Goal: Transaction & Acquisition: Purchase product/service

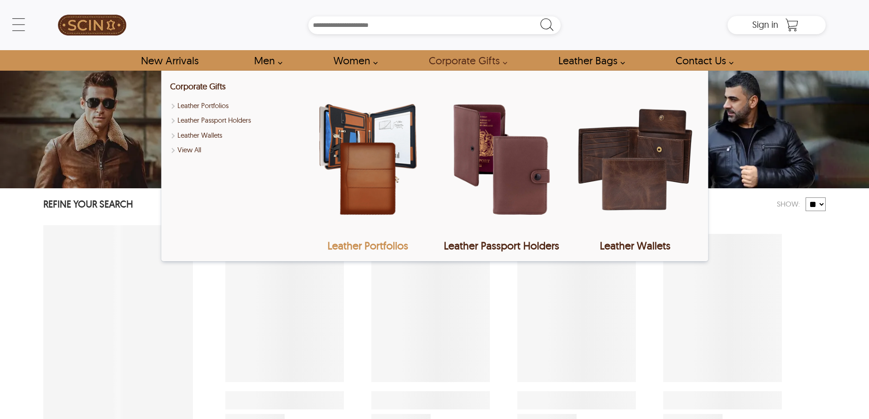
select select "********"
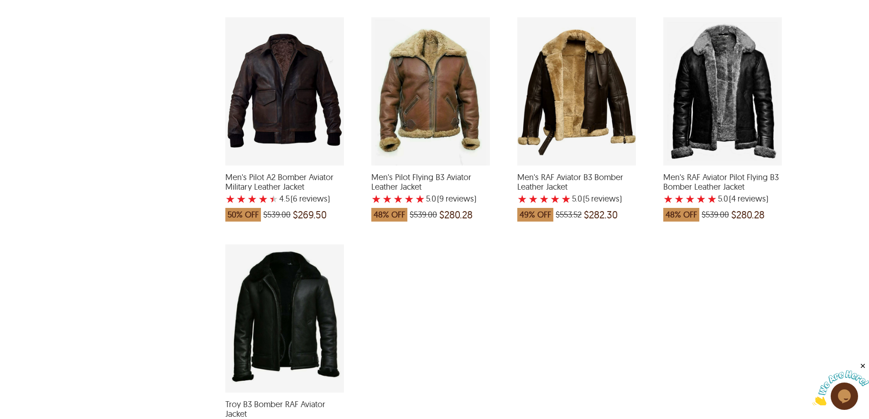
scroll to position [684, 0]
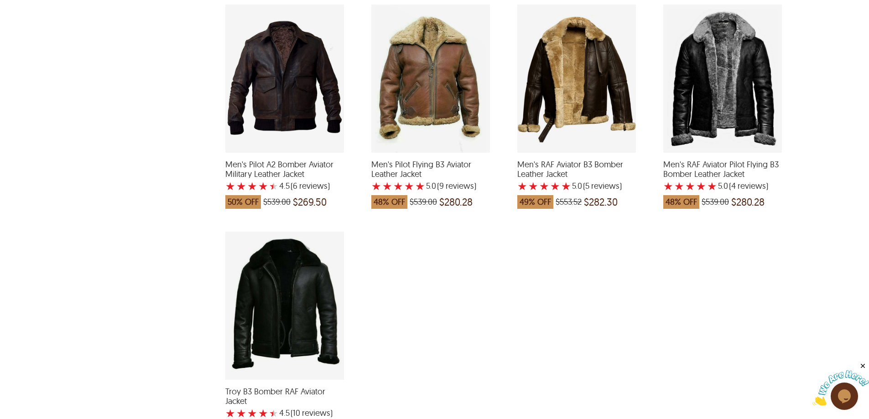
click at [324, 311] on div "Troy B3 Bomber RAF Aviator Jacket with a 4.5 Star Rating 10 Product Review whic…" at bounding box center [284, 306] width 119 height 148
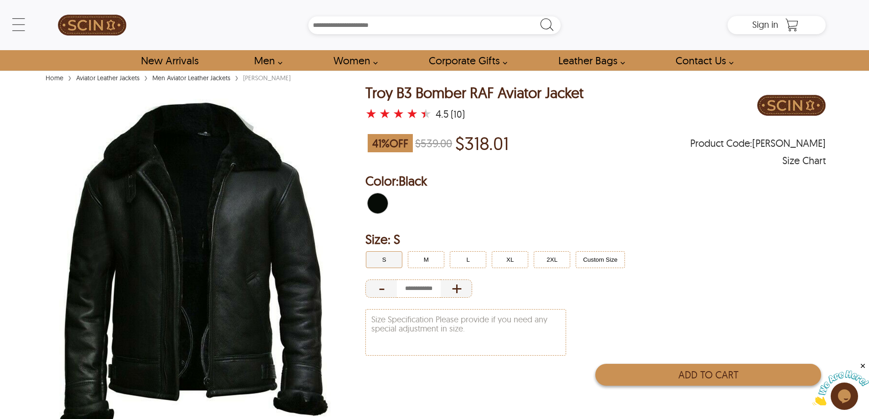
click at [647, 370] on button "Add to Cart" at bounding box center [707, 375] width 225 height 22
type input "*"
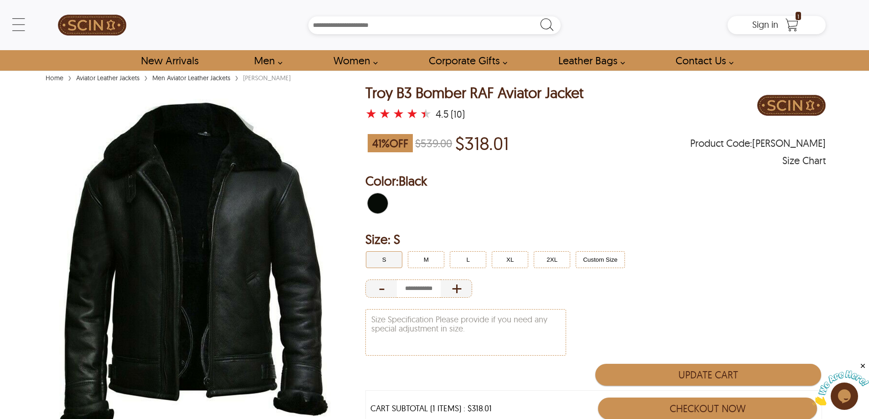
click at [652, 407] on button "Checkout Now" at bounding box center [707, 409] width 218 height 22
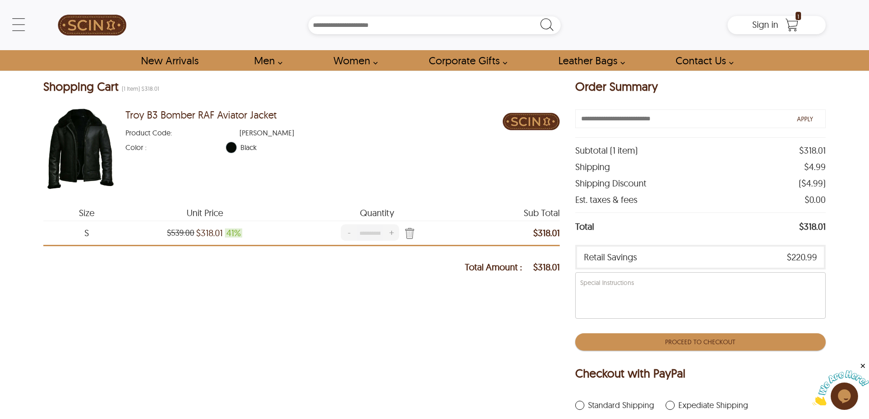
click at [724, 347] on button "Proceed To Checkout" at bounding box center [700, 341] width 250 height 17
